Goal: Task Accomplishment & Management: Manage account settings

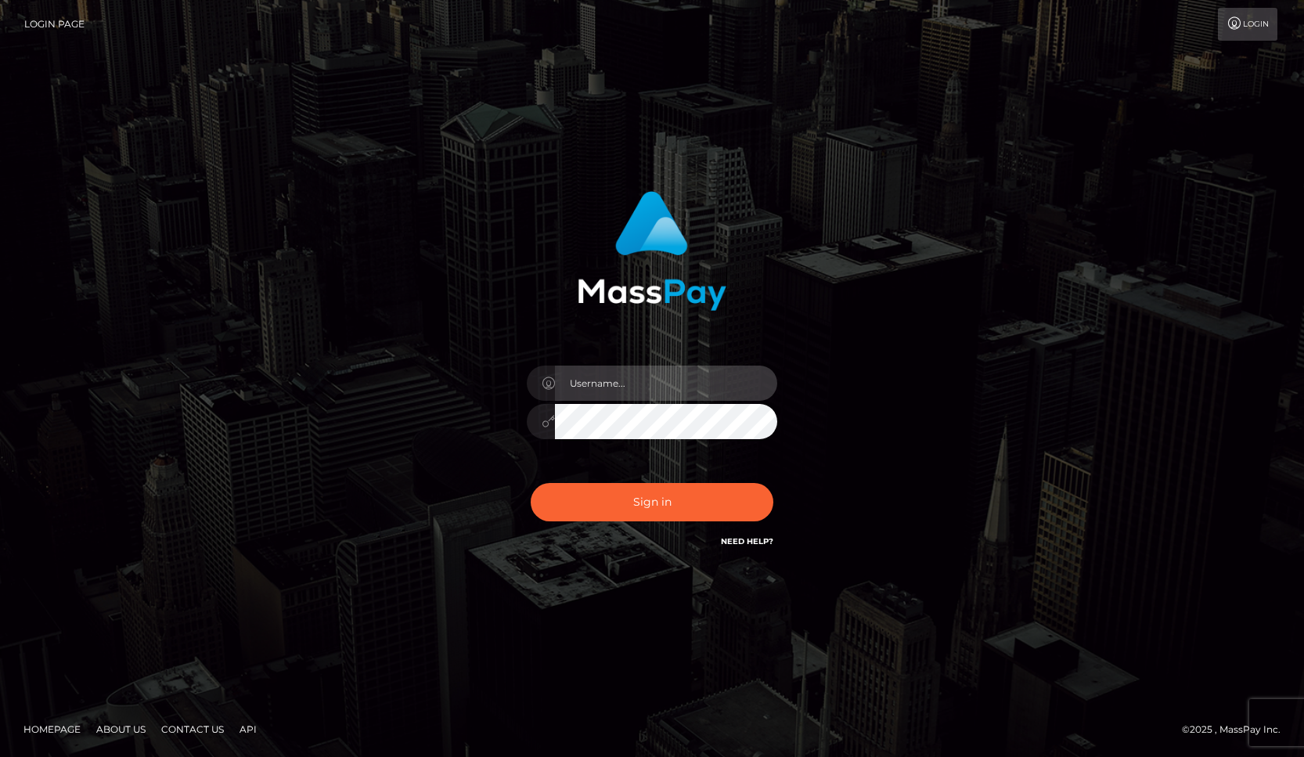
click at [635, 384] on input "text" at bounding box center [666, 383] width 222 height 35
type input "[EMAIL_ADDRESS][DOMAIN_NAME]"
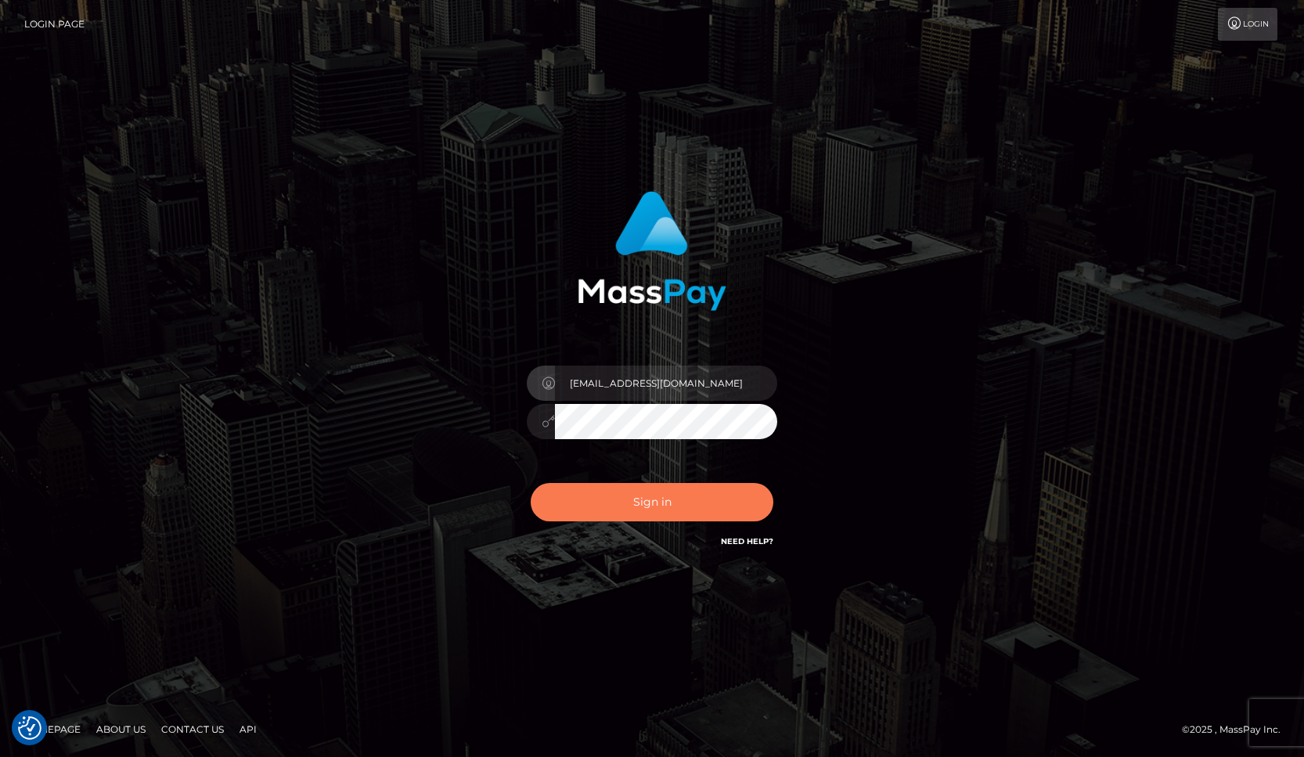
click at [639, 497] on button "Sign in" at bounding box center [652, 502] width 243 height 38
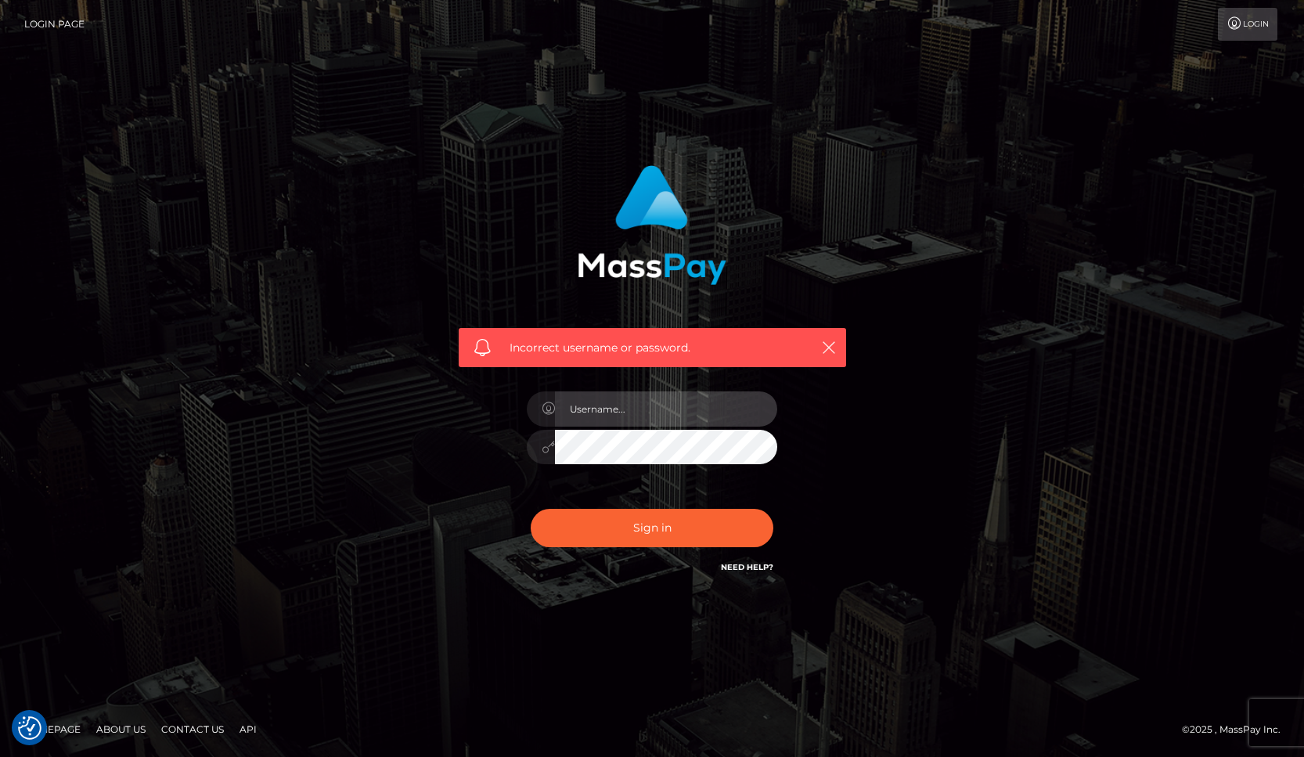
click at [645, 395] on input "text" at bounding box center [666, 408] width 222 height 35
type input "[EMAIL_ADDRESS][DOMAIN_NAME]"
click at [577, 492] on div "[EMAIL_ADDRESS][DOMAIN_NAME]" at bounding box center [652, 440] width 274 height 120
click at [41, 23] on link "Login Page" at bounding box center [54, 24] width 60 height 33
